Goal: Find specific page/section: Find specific page/section

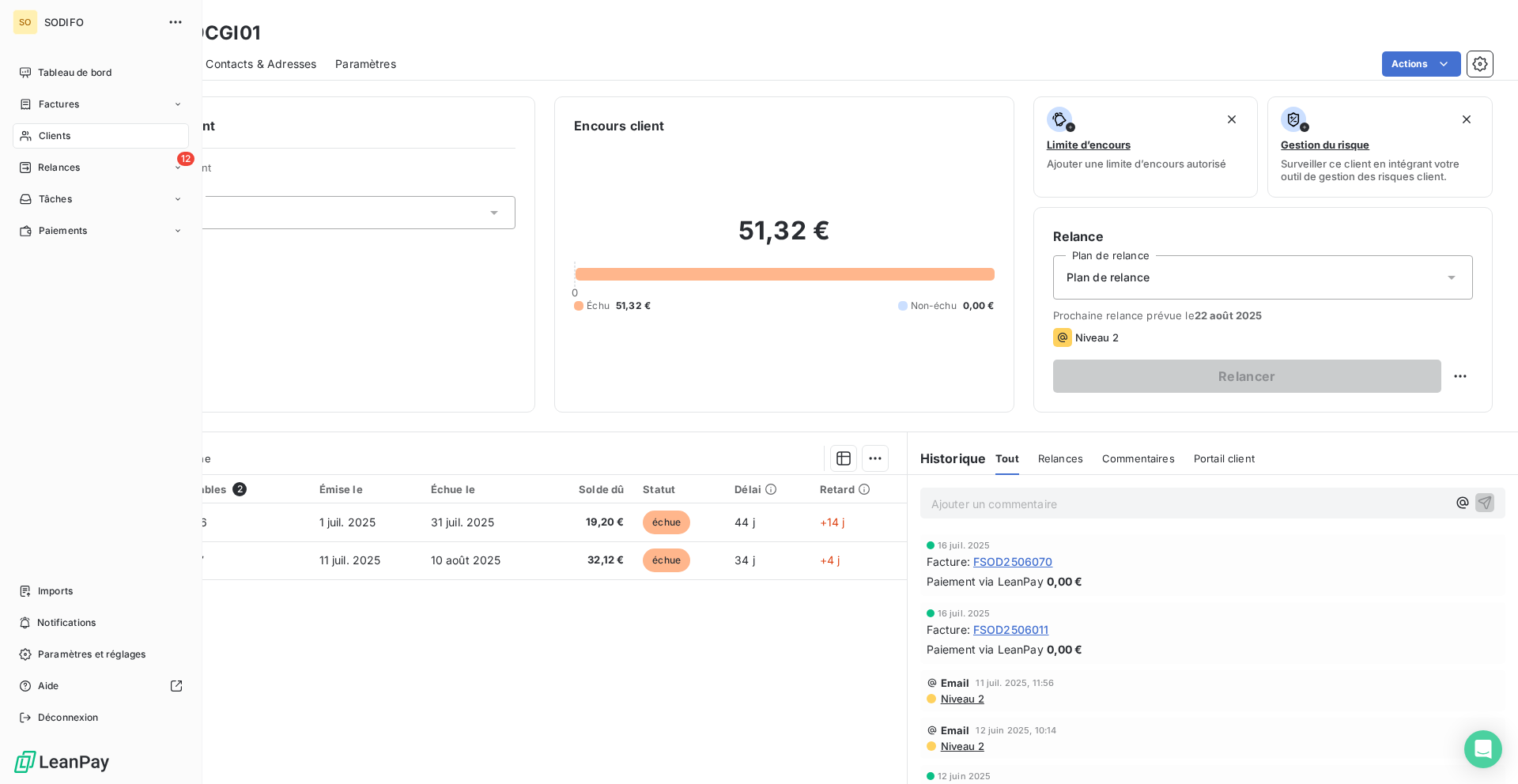
click at [54, 137] on span "Clients" at bounding box center [54, 136] width 32 height 14
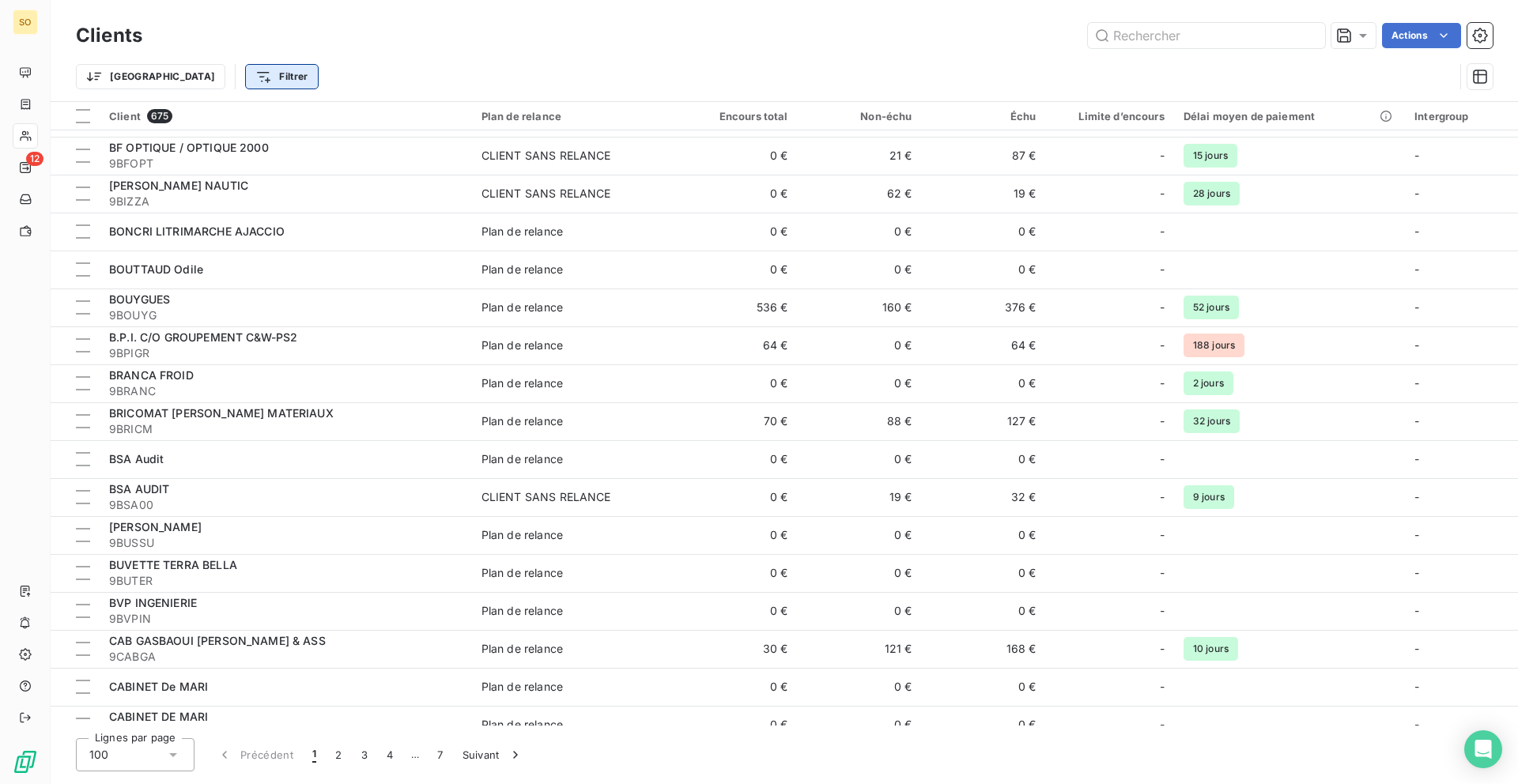
scroll to position [3200, 0]
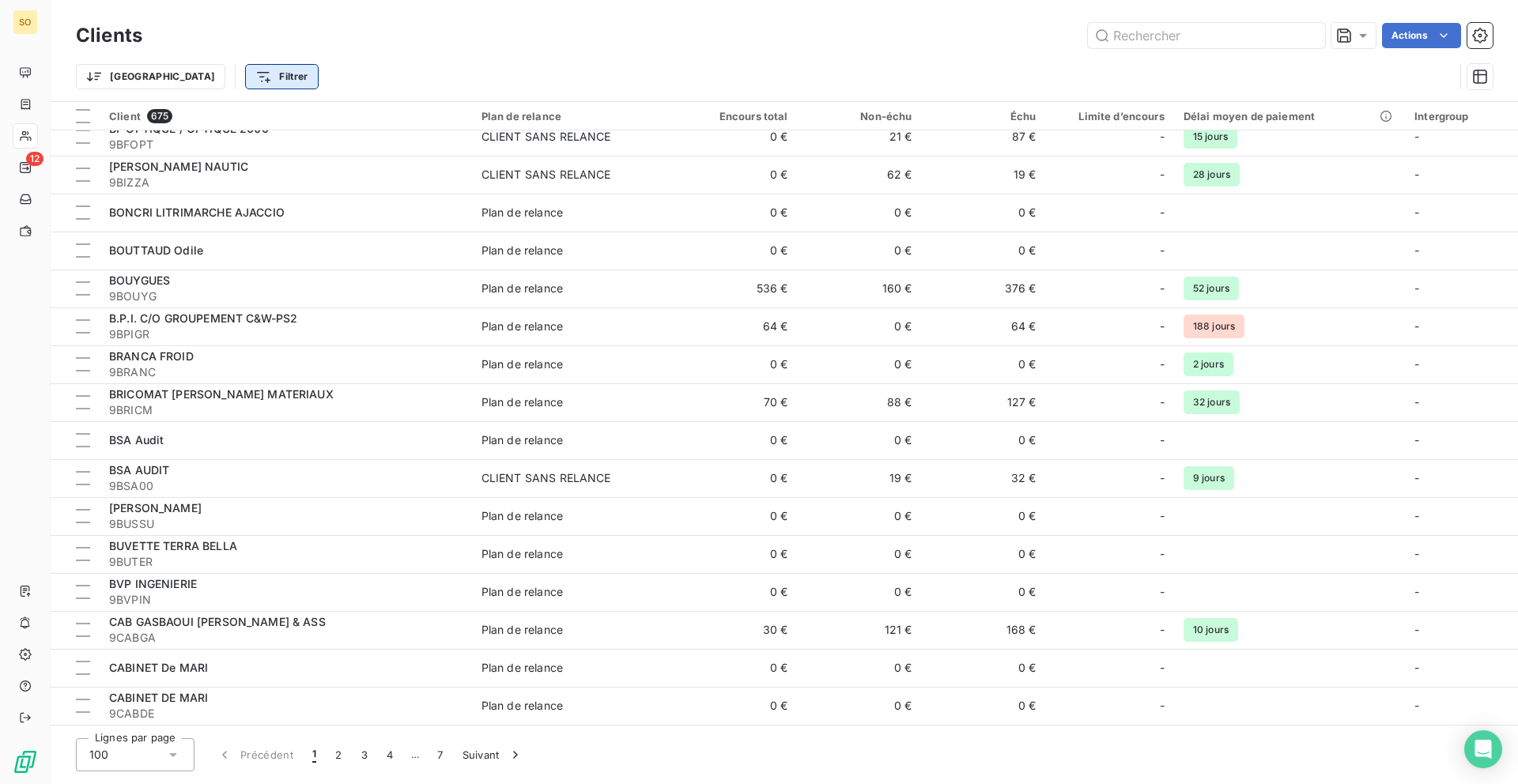
click at [202, 84] on html "SO 12 Clients Actions Trier Filtrer Client 675 Plan de relance Encours total No…" at bounding box center [759, 392] width 1518 height 784
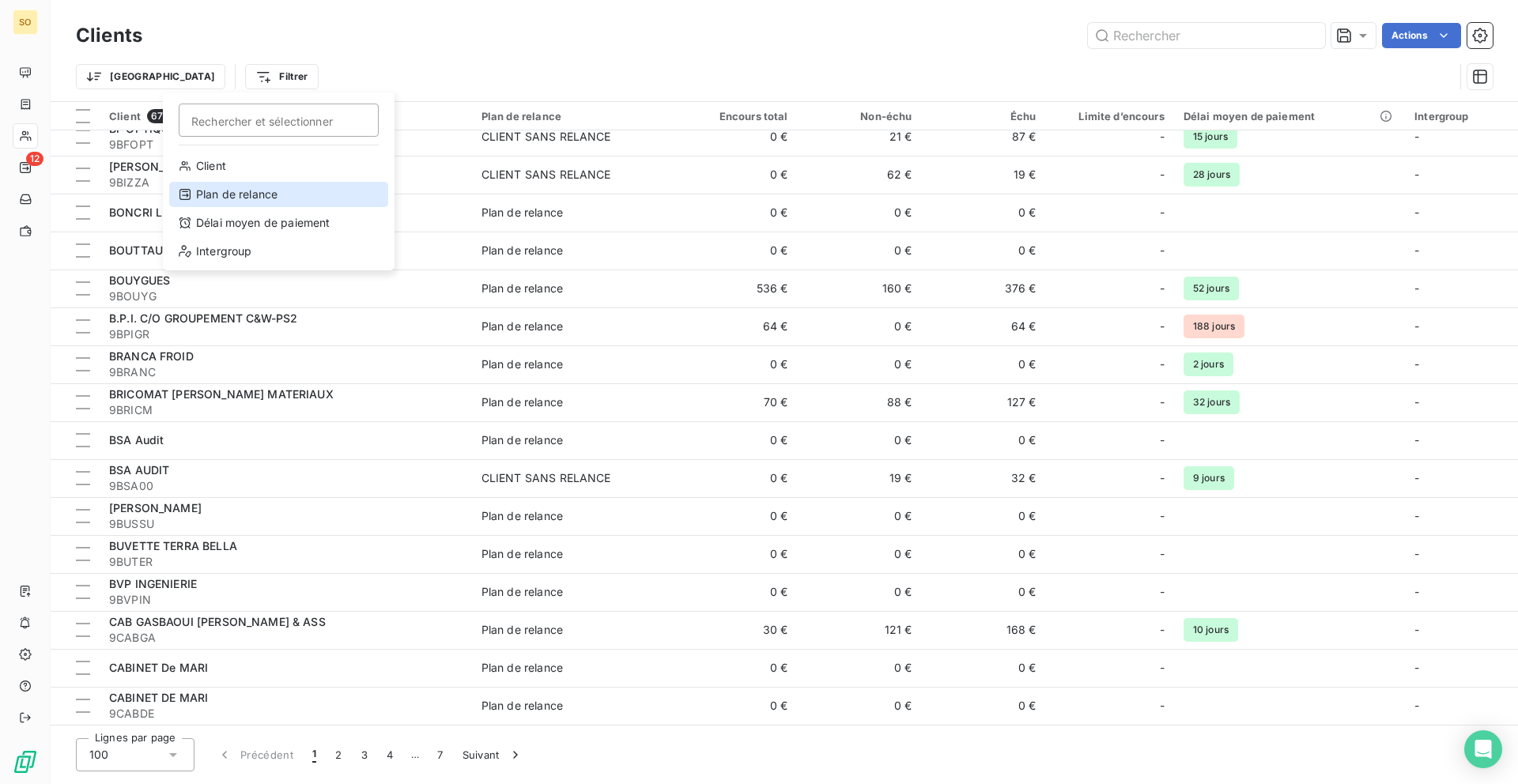
click at [249, 190] on div "Plan de relance" at bounding box center [279, 194] width 219 height 25
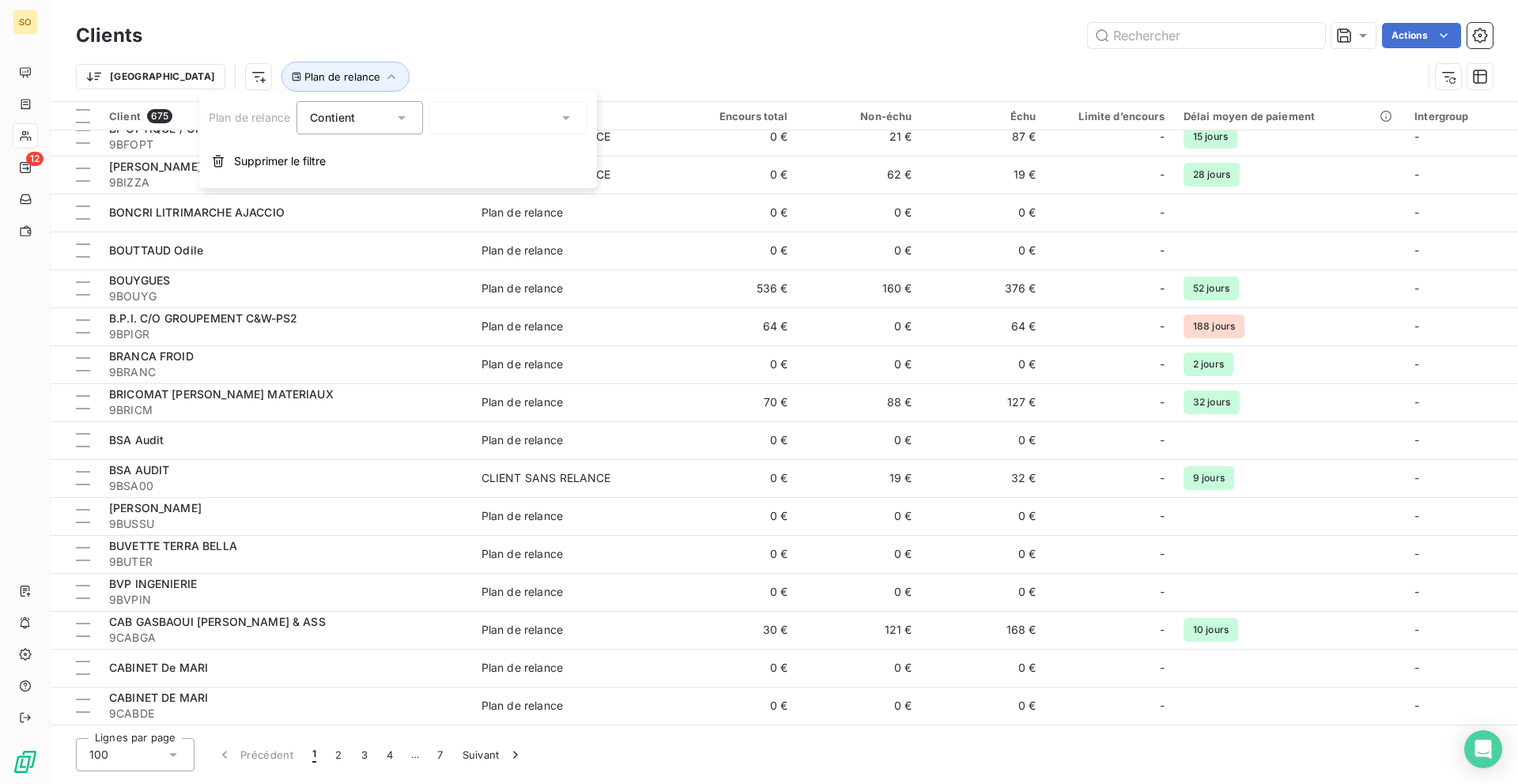
click at [521, 117] on div at bounding box center [508, 118] width 158 height 33
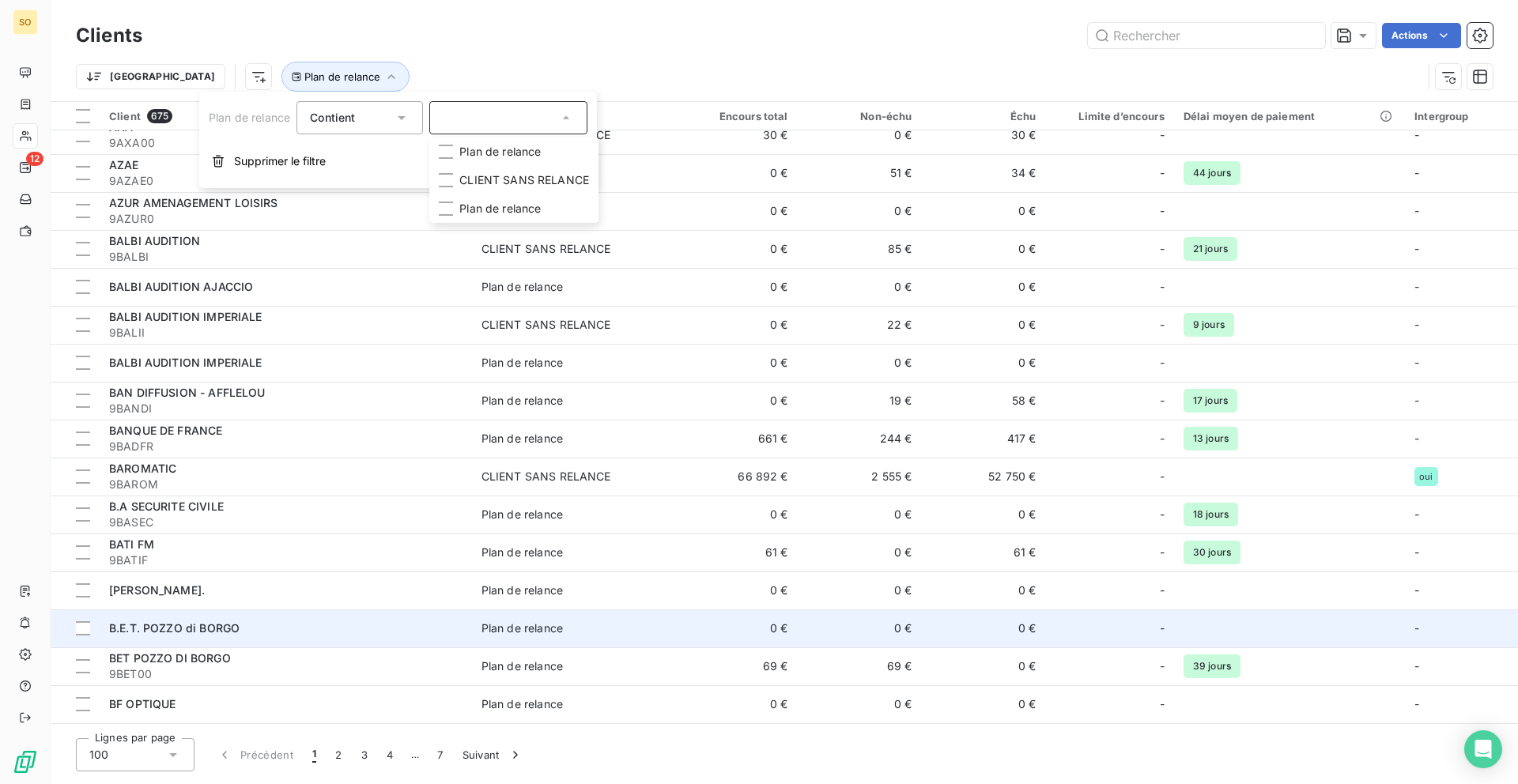
scroll to position [2347, 0]
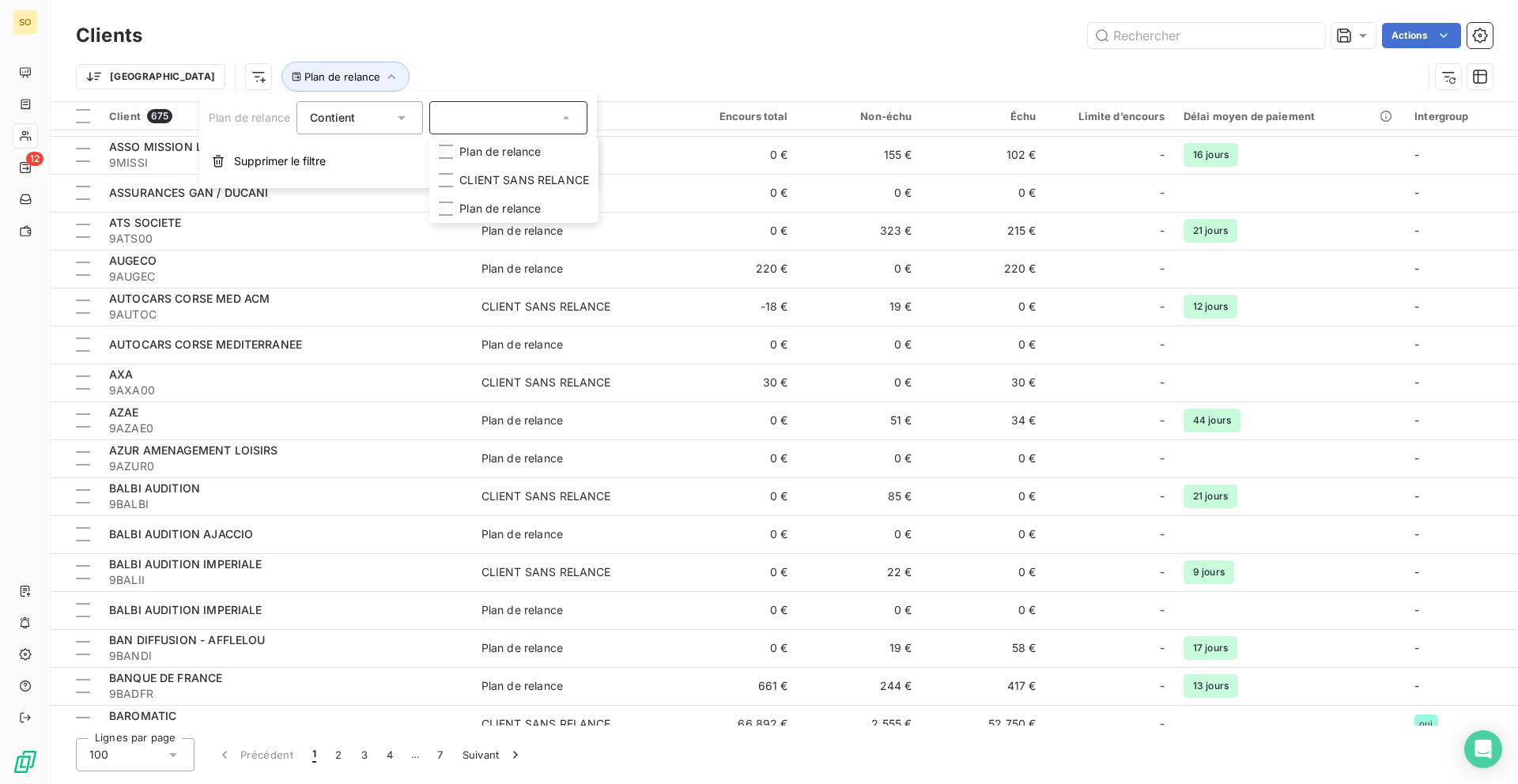
click at [259, 281] on span "9AUGEC" at bounding box center [286, 276] width 354 height 15
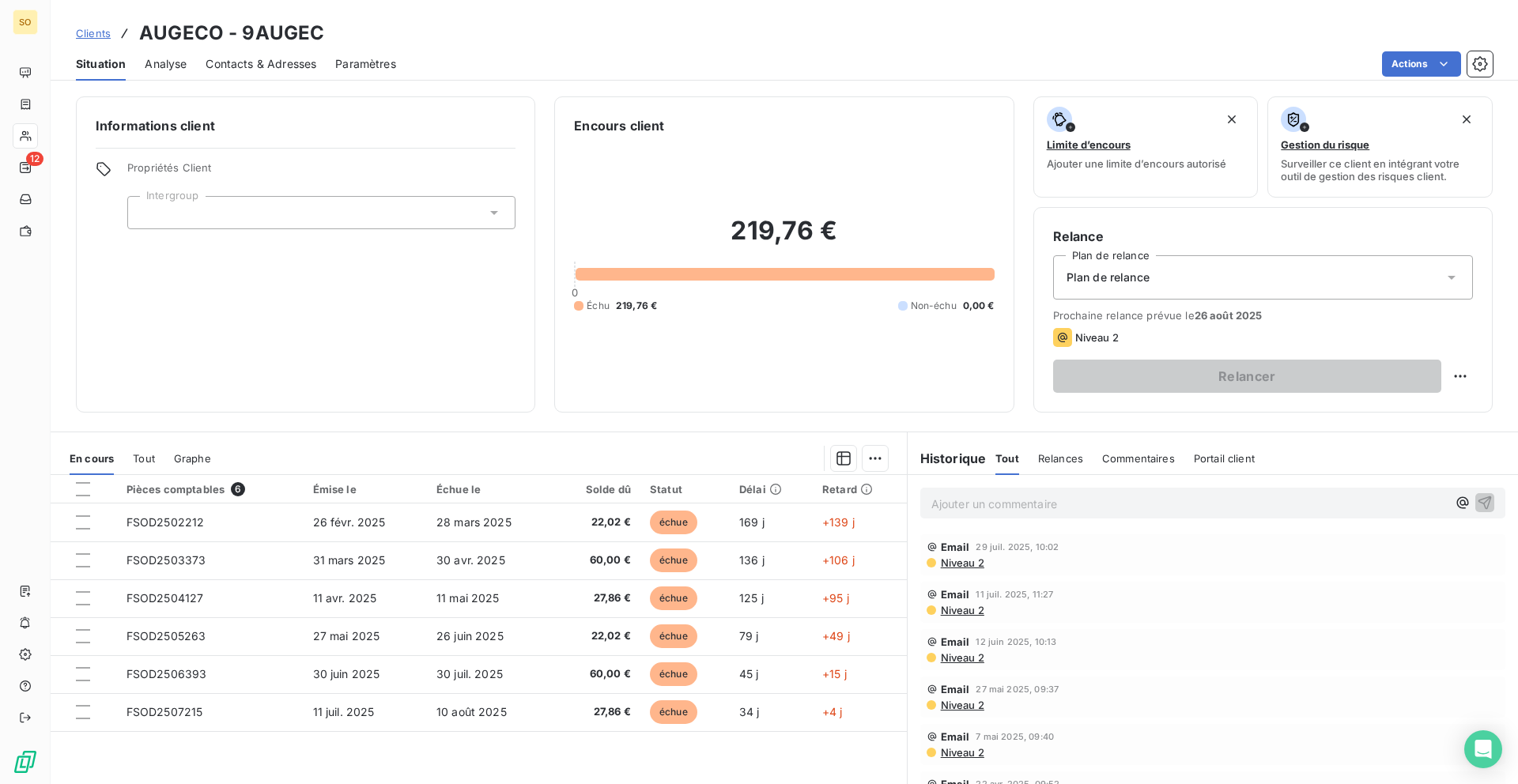
click at [89, 32] on span "Clients" at bounding box center [93, 33] width 34 height 13
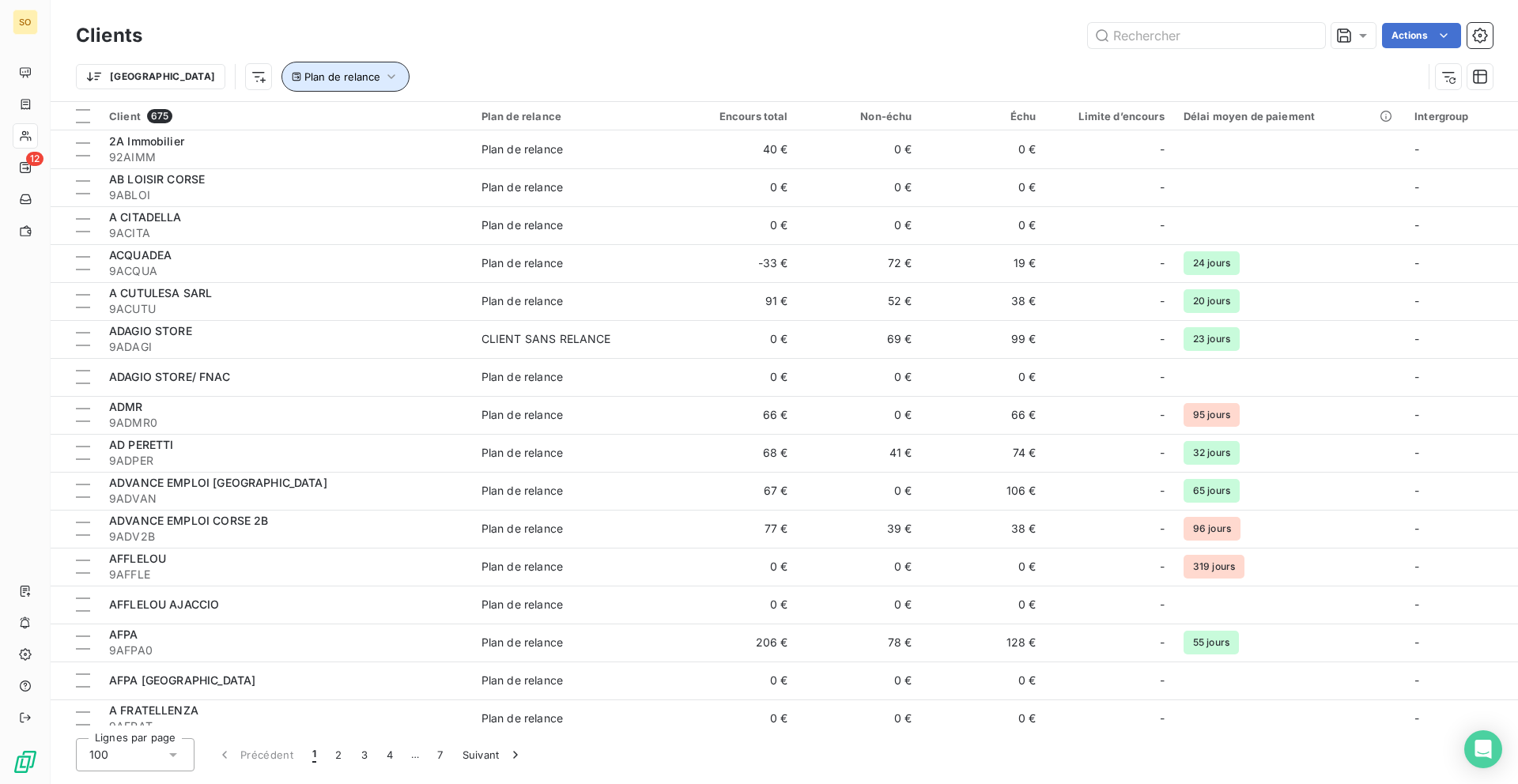
click at [305, 82] on span "Plan de relance" at bounding box center [343, 77] width 76 height 13
click at [168, 80] on html "SO 12 Clients Actions Trier Plan de relance Client 675 Plan de relance Encours …" at bounding box center [759, 392] width 1518 height 784
click at [563, 70] on html "SO 12 Clients Actions Trier Plan de relance Client 675 Plan de relance Encours …" at bounding box center [759, 392] width 1518 height 784
